Goal: Task Accomplishment & Management: Manage account settings

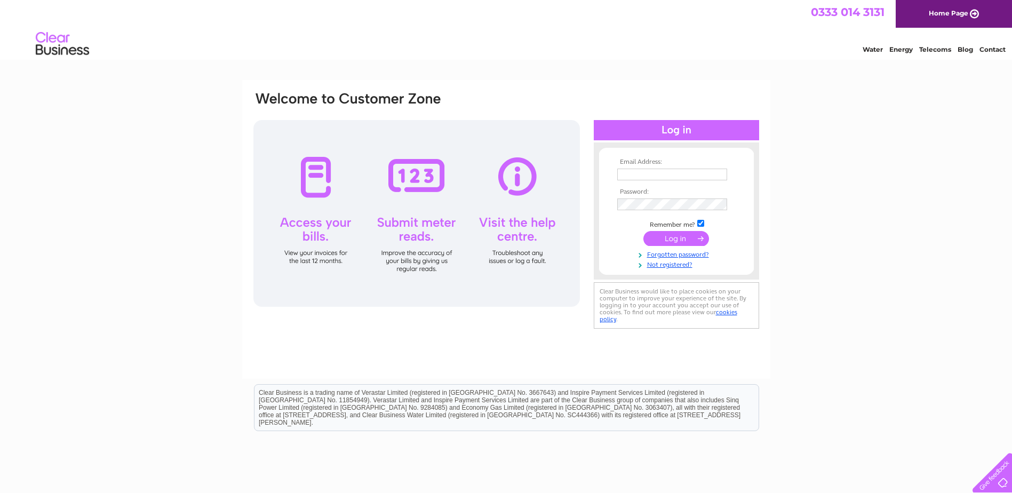
type input "suziegillespie1@gmail.com"
click at [683, 239] on input "submit" at bounding box center [676, 238] width 66 height 15
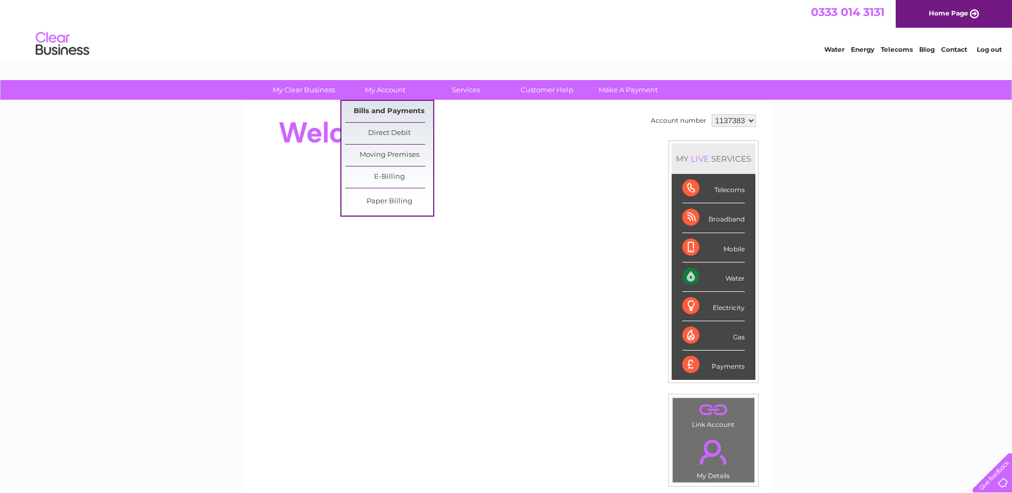
click at [398, 108] on link "Bills and Payments" at bounding box center [389, 111] width 88 height 21
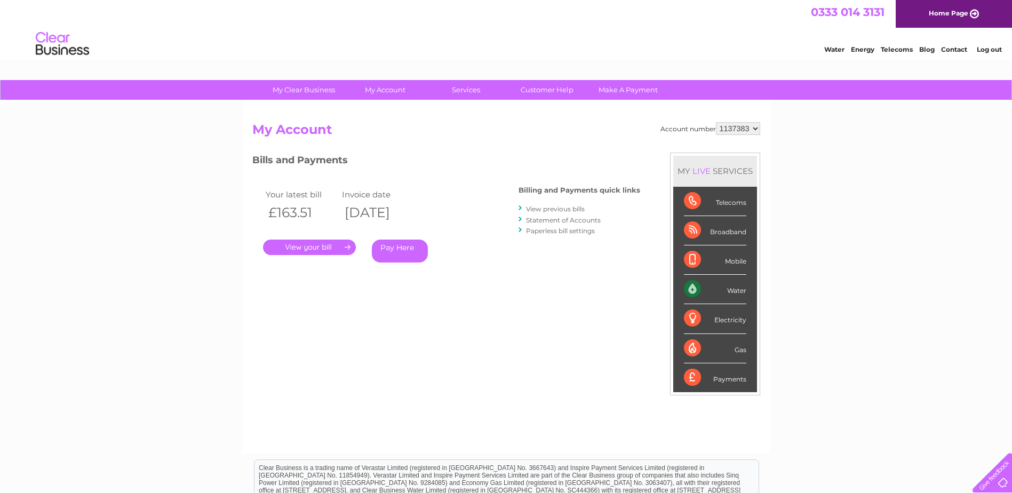
click at [312, 247] on link "." at bounding box center [309, 246] width 93 height 15
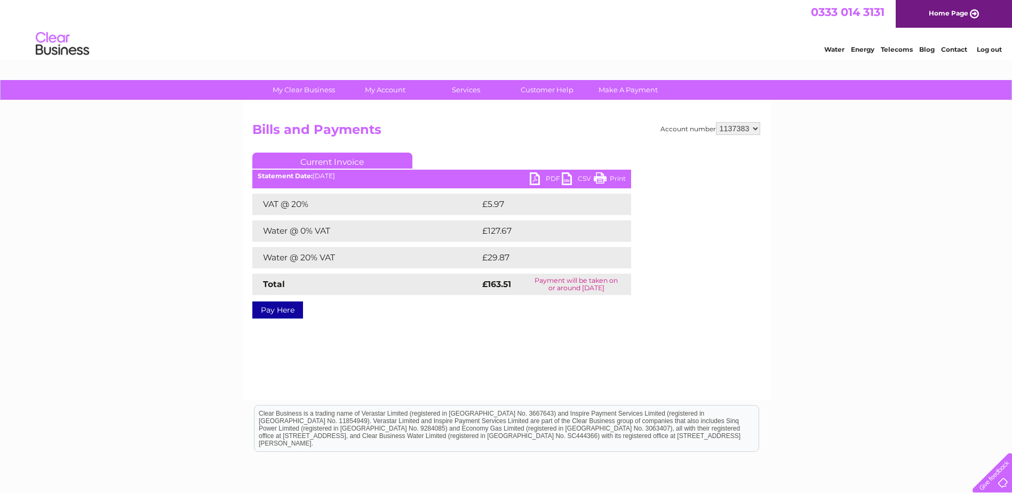
click at [537, 175] on link "PDF" at bounding box center [546, 179] width 32 height 15
